Goal: Task Accomplishment & Management: Manage account settings

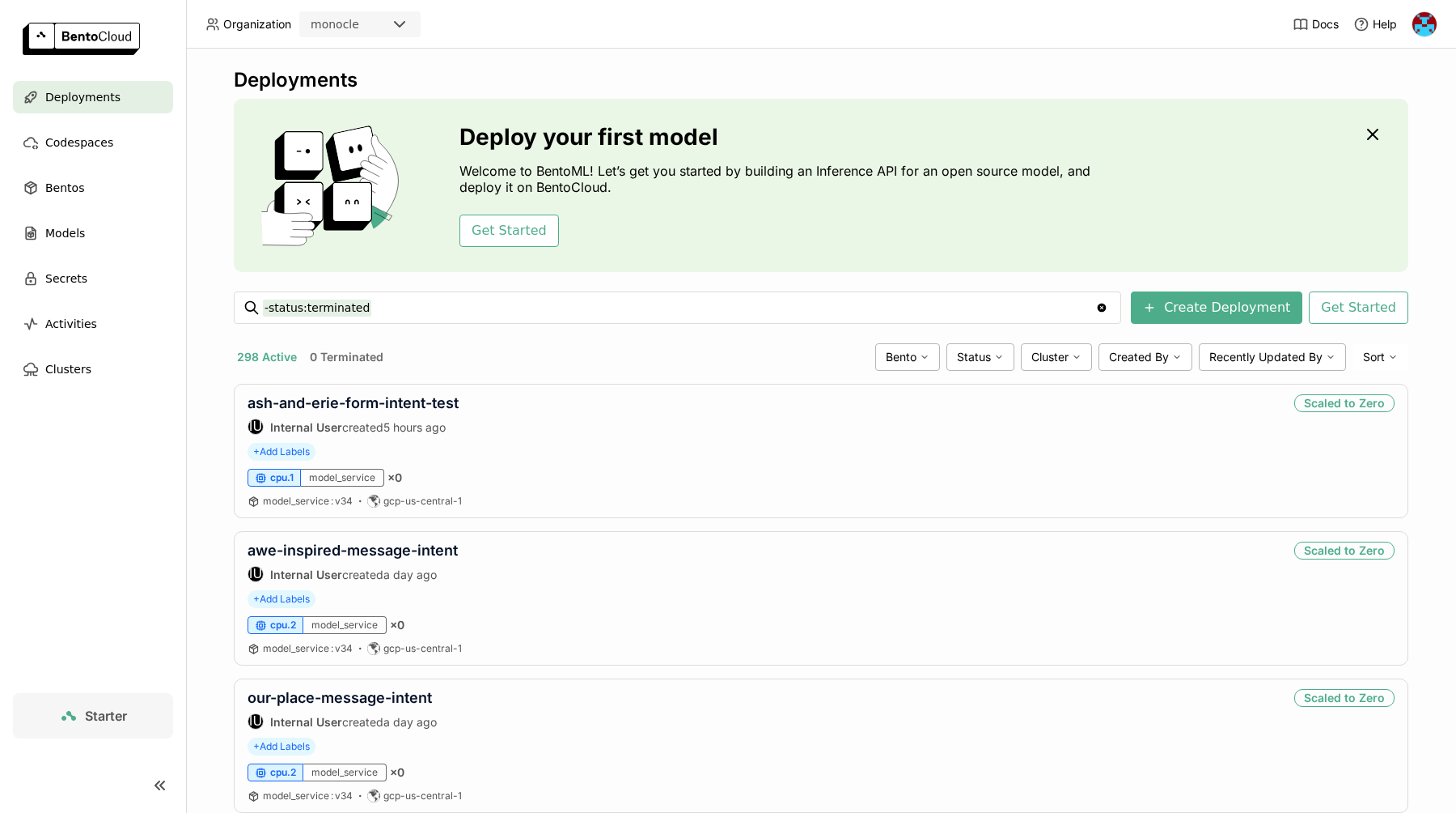
click at [1424, 27] on img at bounding box center [1425, 24] width 24 height 24
click at [1402, 106] on span "API Tokens" at bounding box center [1399, 108] width 57 height 15
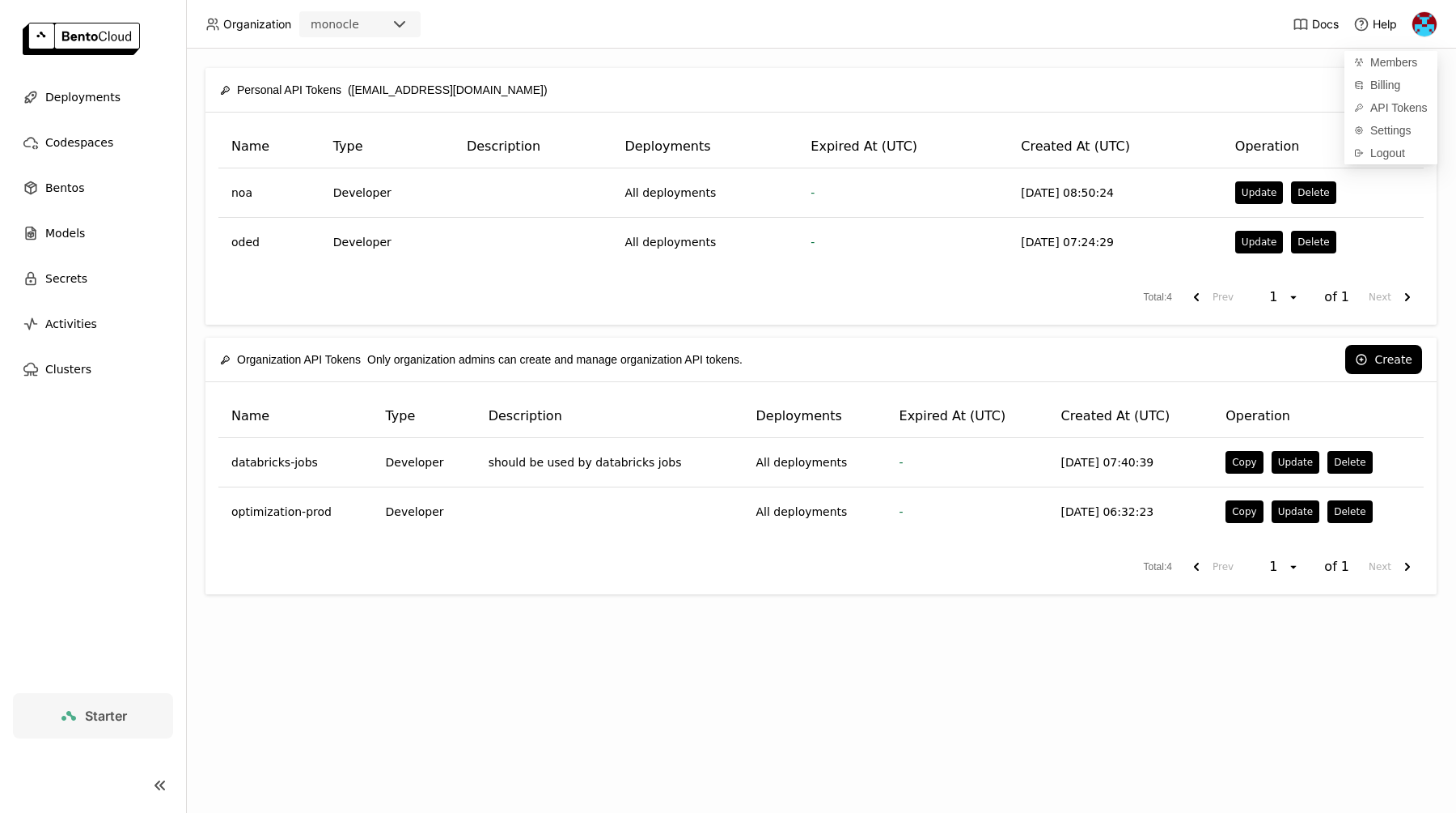
click at [1267, 63] on div "Personal API Tokens ([EMAIL_ADDRESS][DOMAIN_NAME]) Create Name Type Description…" at bounding box center [821, 430] width 1270 height 764
click at [1367, 83] on icon at bounding box center [1362, 90] width 13 height 13
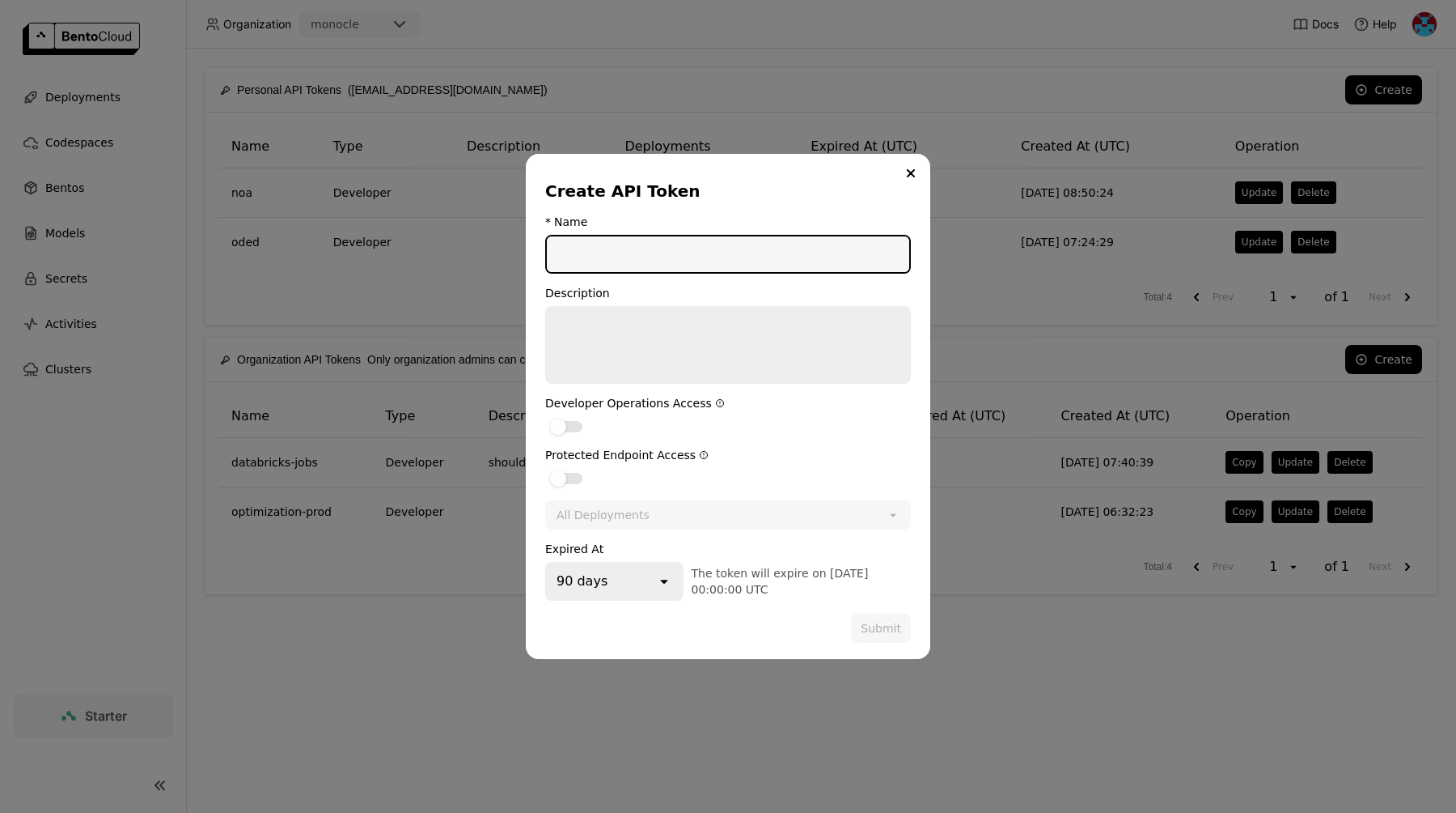
click at [682, 264] on input "dialog" at bounding box center [728, 254] width 363 height 36
type input "asaf"
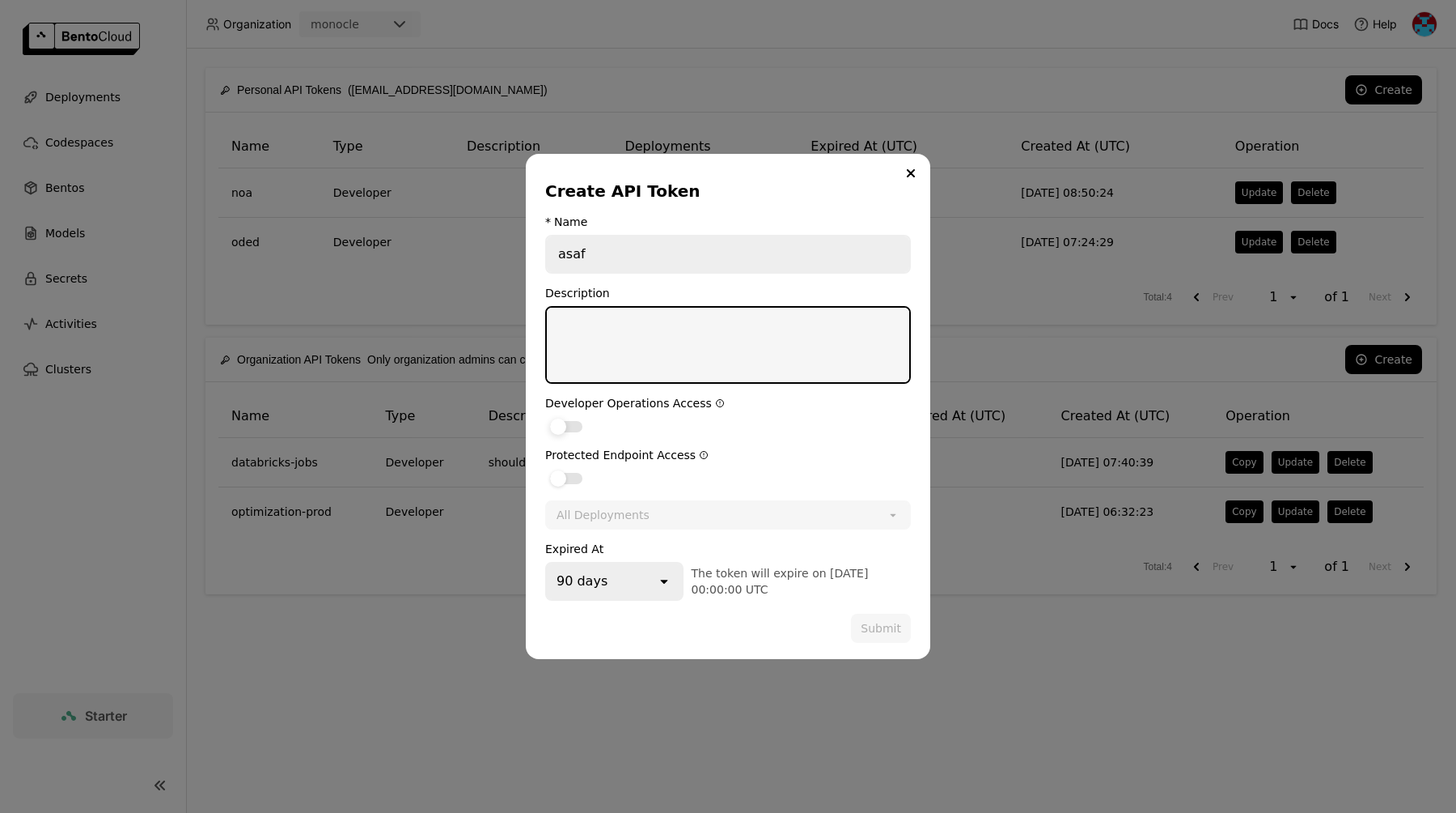
click at [568, 424] on div "dialog" at bounding box center [566, 427] width 33 height 11
click at [545, 416] on input "dialog" at bounding box center [545, 416] width 0 height 0
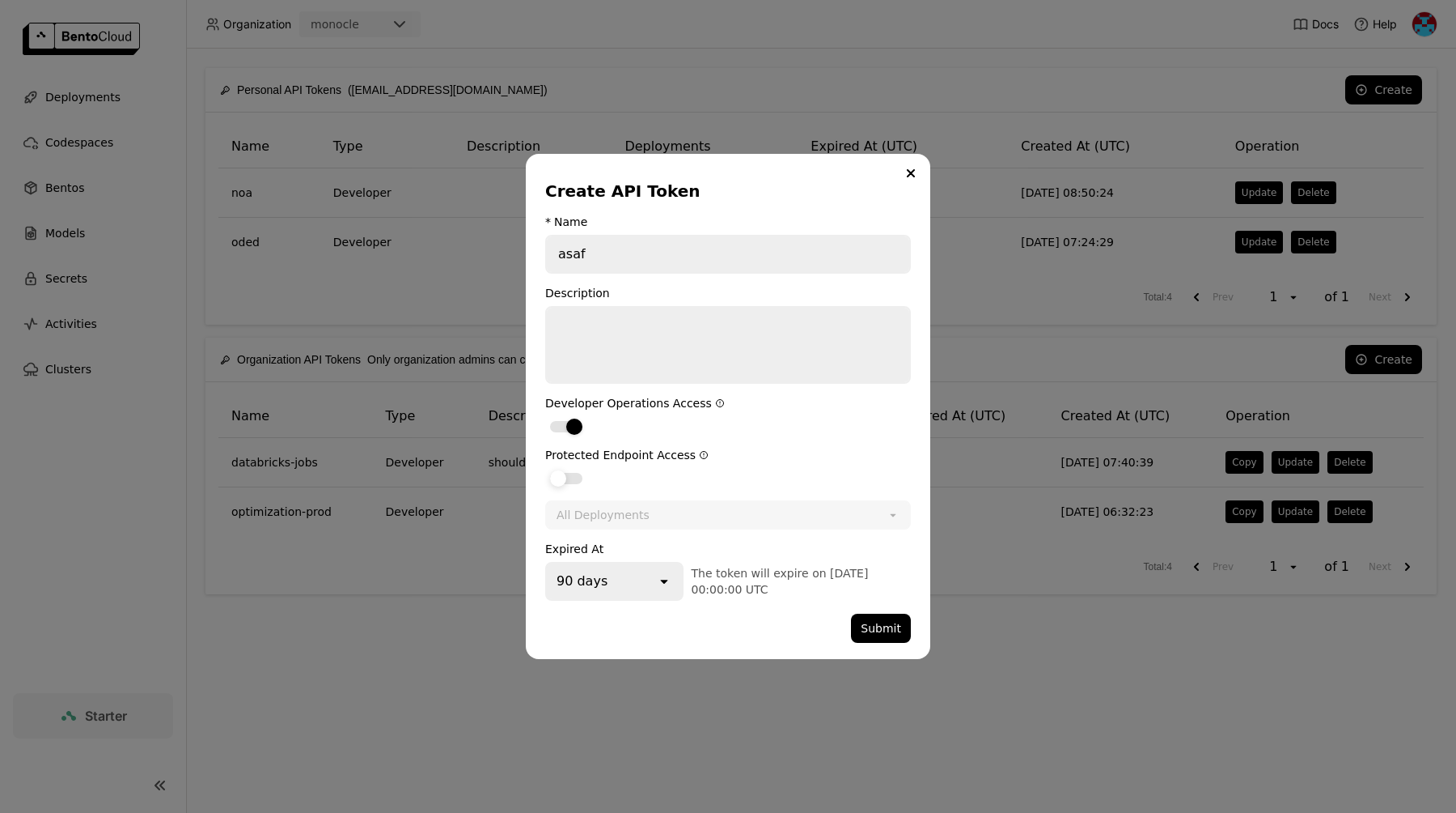
click at [565, 483] on div "dialog" at bounding box center [557, 478] width 16 height 16
click at [545, 468] on input "dialog" at bounding box center [545, 468] width 0 height 0
click at [656, 591] on div "open" at bounding box center [670, 581] width 26 height 36
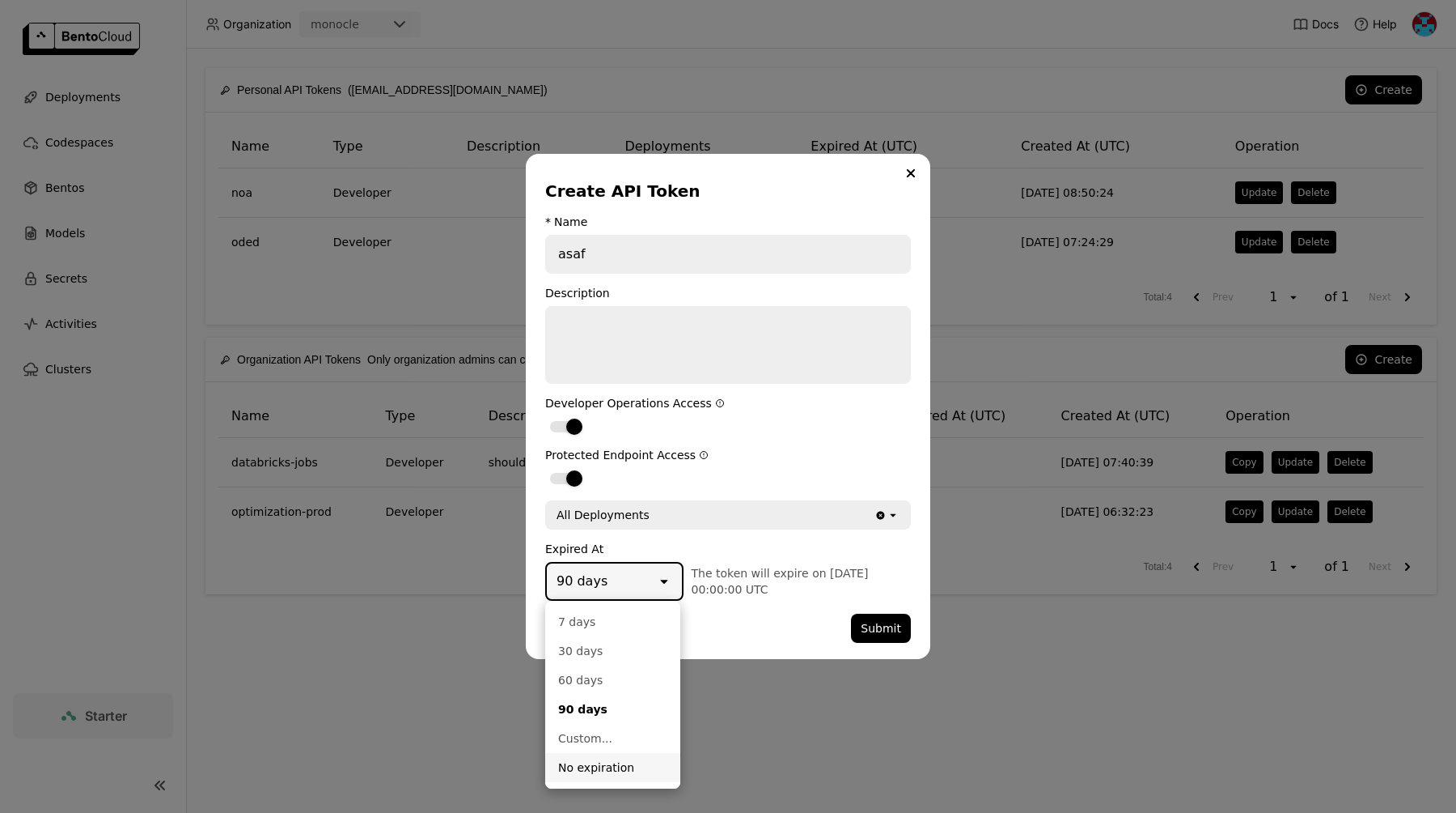
click at [604, 763] on div "No expiration" at bounding box center [613, 767] width 109 height 16
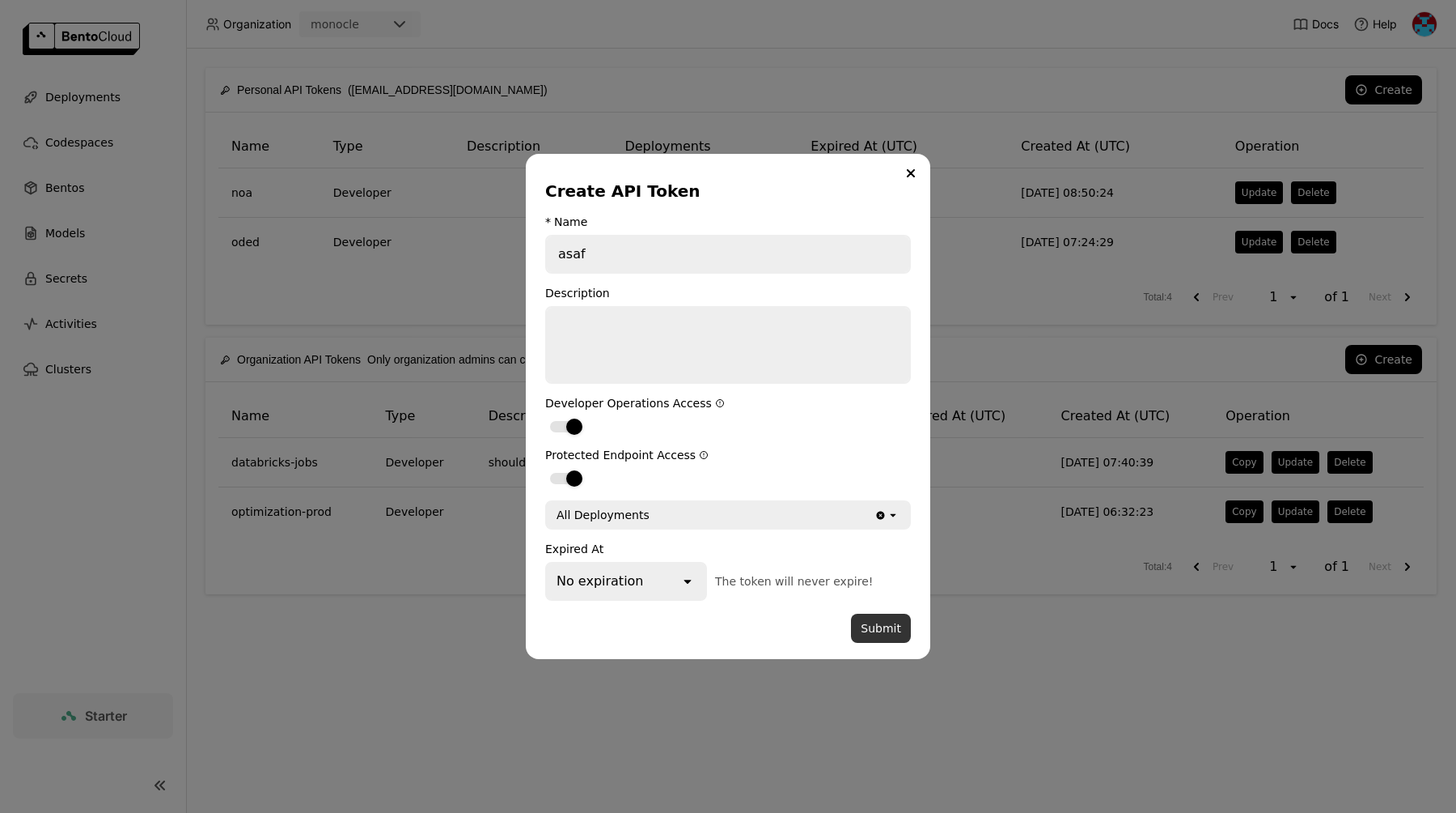
click at [888, 629] on button "Submit" at bounding box center [881, 628] width 60 height 29
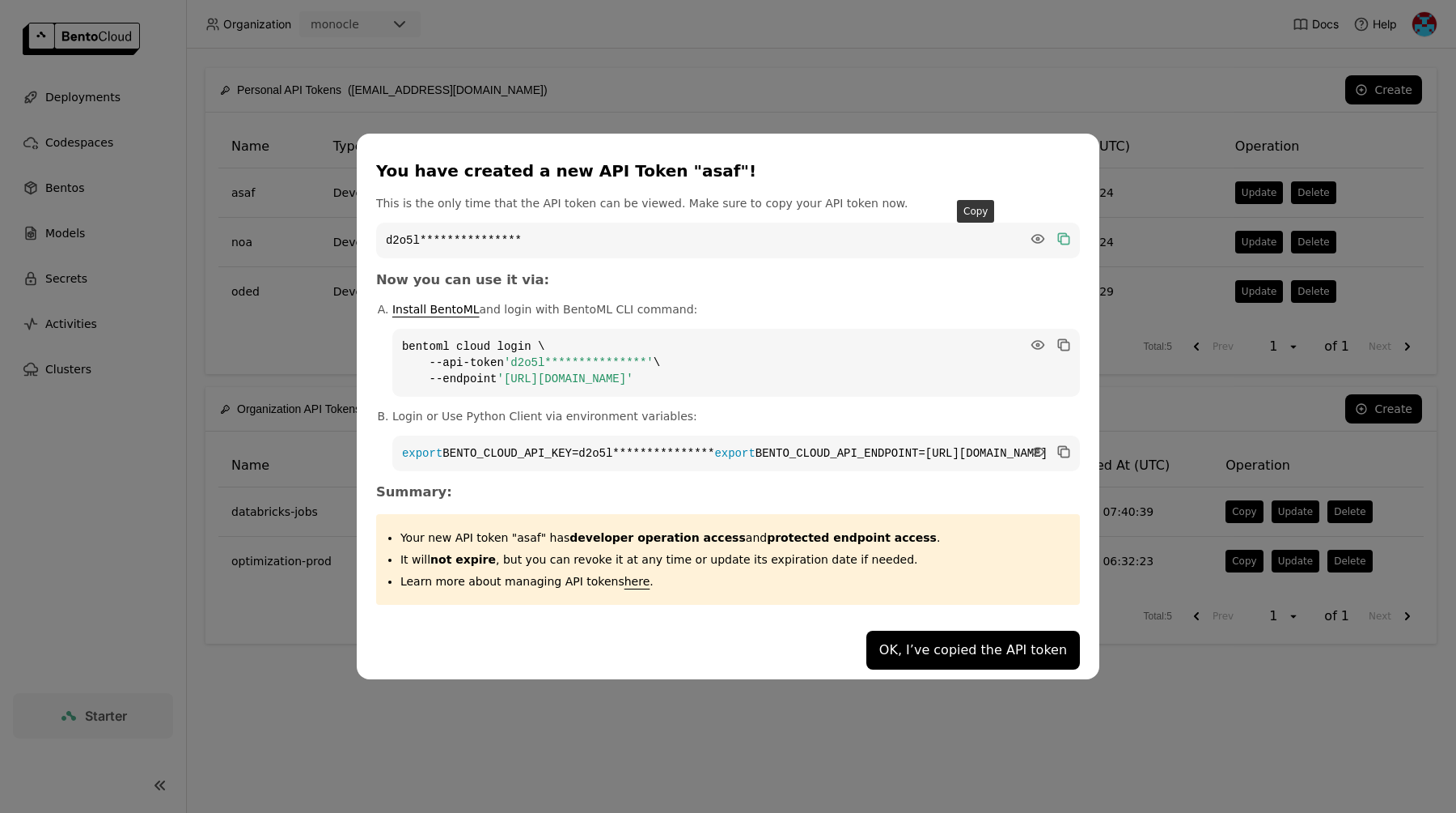
click at [1059, 234] on icon "dialog" at bounding box center [1062, 238] width 8 height 8
click at [867, 652] on button "OK, I’ve copied the API token" at bounding box center [973, 650] width 213 height 39
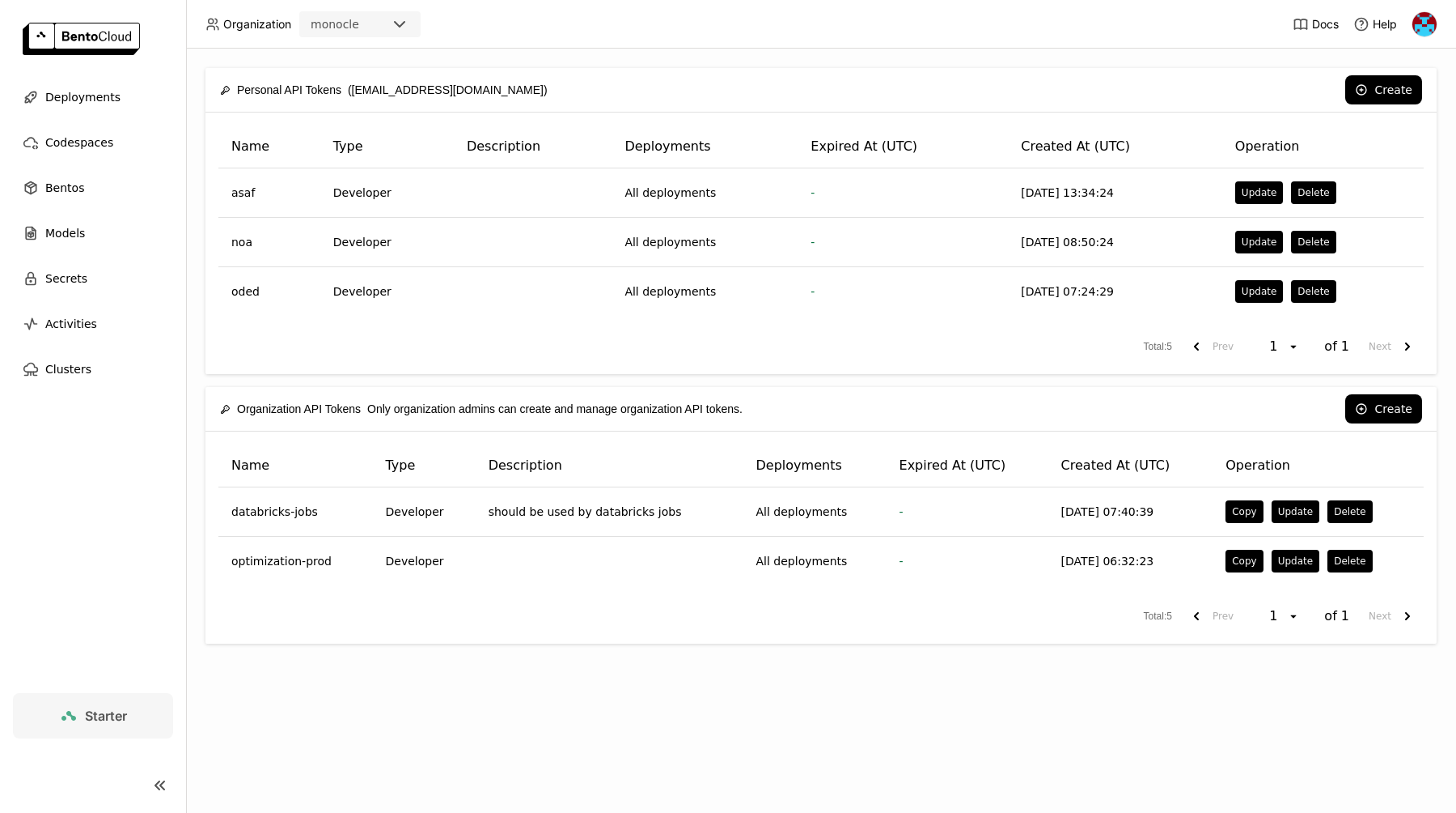
click at [663, 733] on div "Personal API Tokens ([EMAIL_ADDRESS][DOMAIN_NAME]) Create Name Type Description…" at bounding box center [821, 430] width 1270 height 764
